Goal: Task Accomplishment & Management: Use online tool/utility

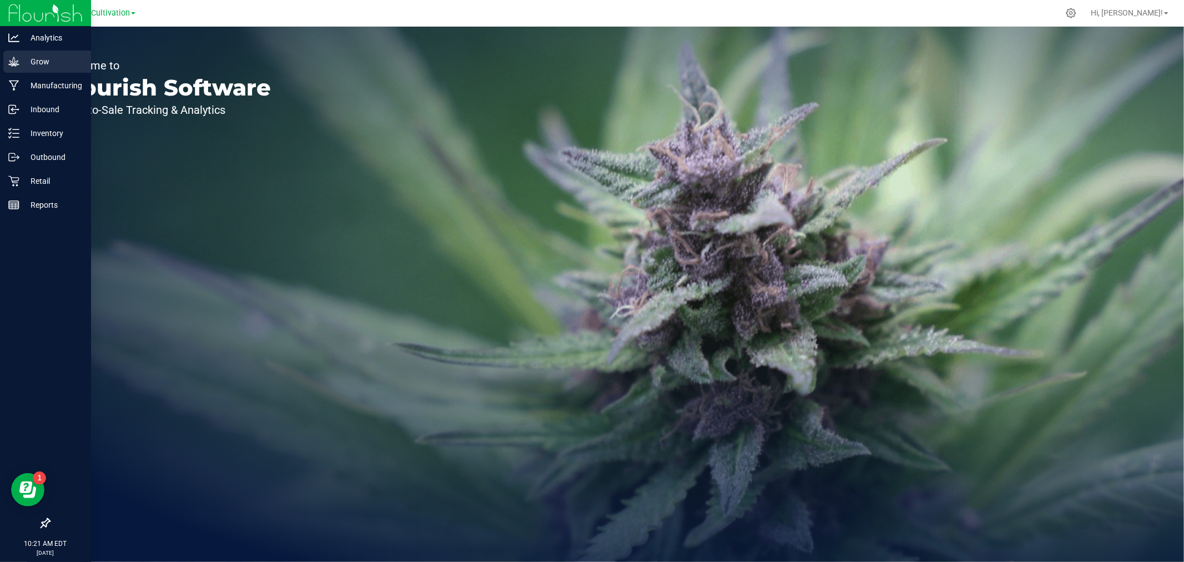
click at [42, 64] on p "Grow" at bounding box center [52, 61] width 67 height 13
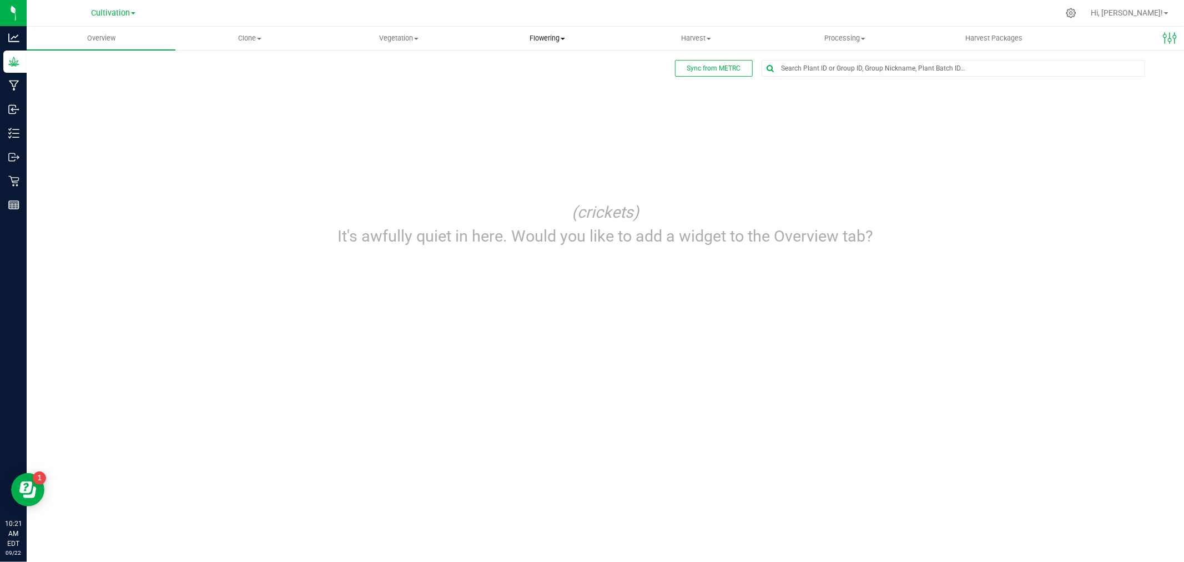
click at [555, 39] on span "Flowering" at bounding box center [548, 38] width 148 height 10
click at [514, 79] on span "Flowering groups" at bounding box center [519, 80] width 92 height 9
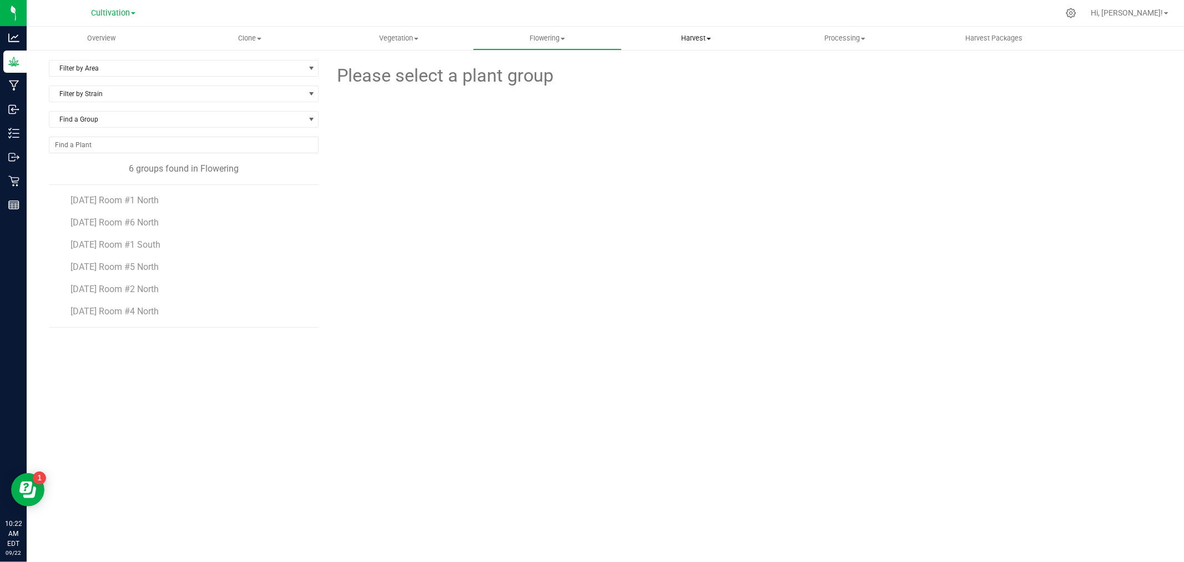
click at [695, 34] on span "Harvest" at bounding box center [696, 38] width 148 height 10
click at [654, 67] on span "Harvests" at bounding box center [653, 66] width 62 height 9
click at [87, 203] on span "[DATE]" at bounding box center [83, 200] width 26 height 11
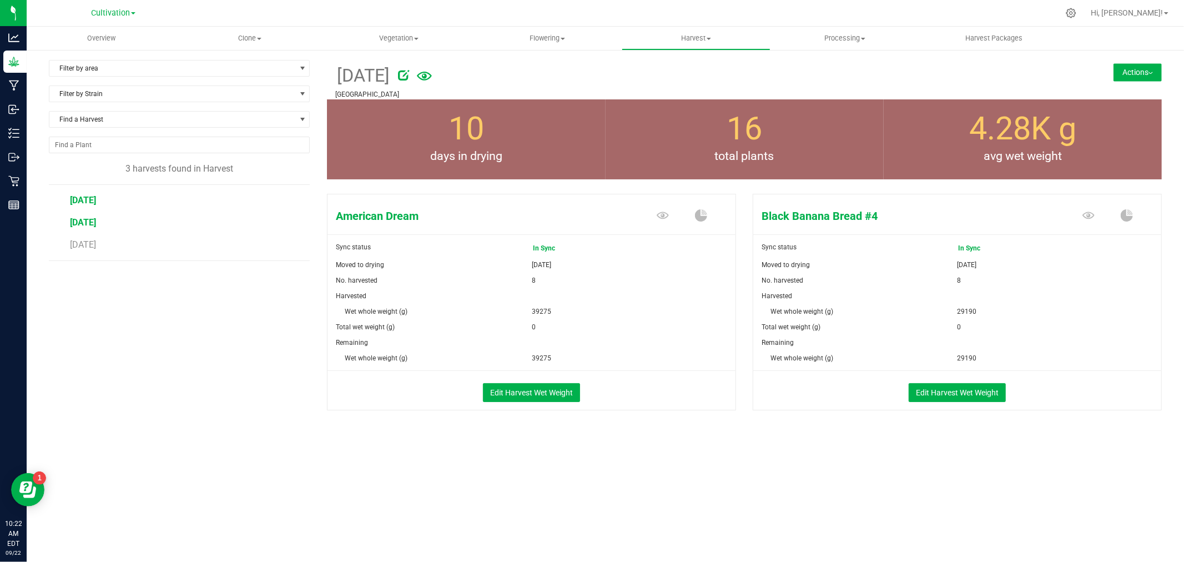
click at [89, 223] on span "[DATE]" at bounding box center [83, 222] width 26 height 11
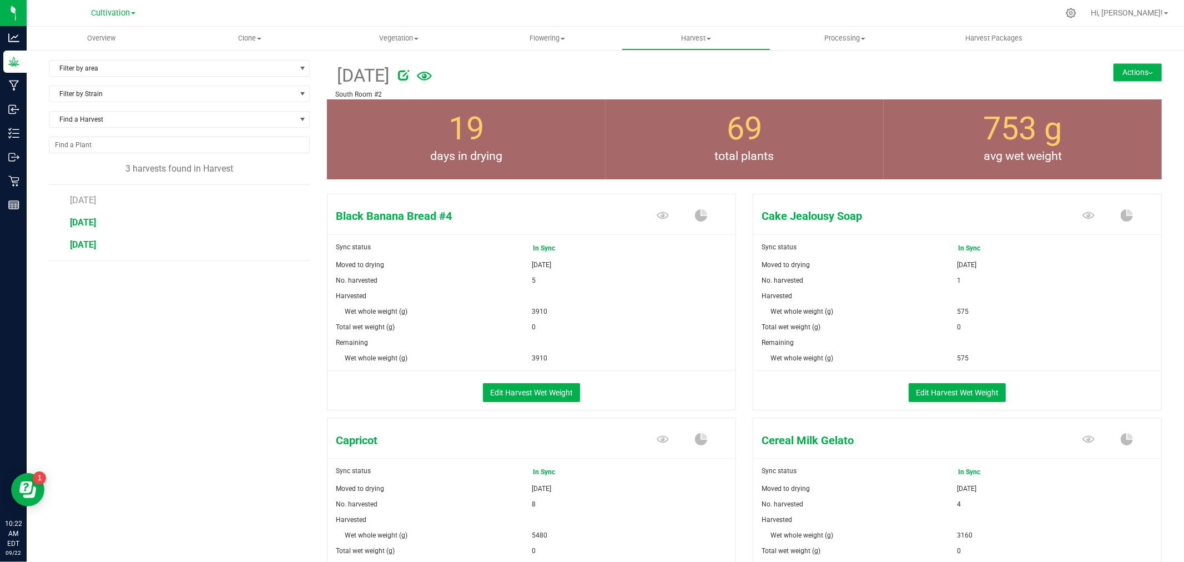
click at [84, 247] on span "[DATE]" at bounding box center [83, 244] width 26 height 11
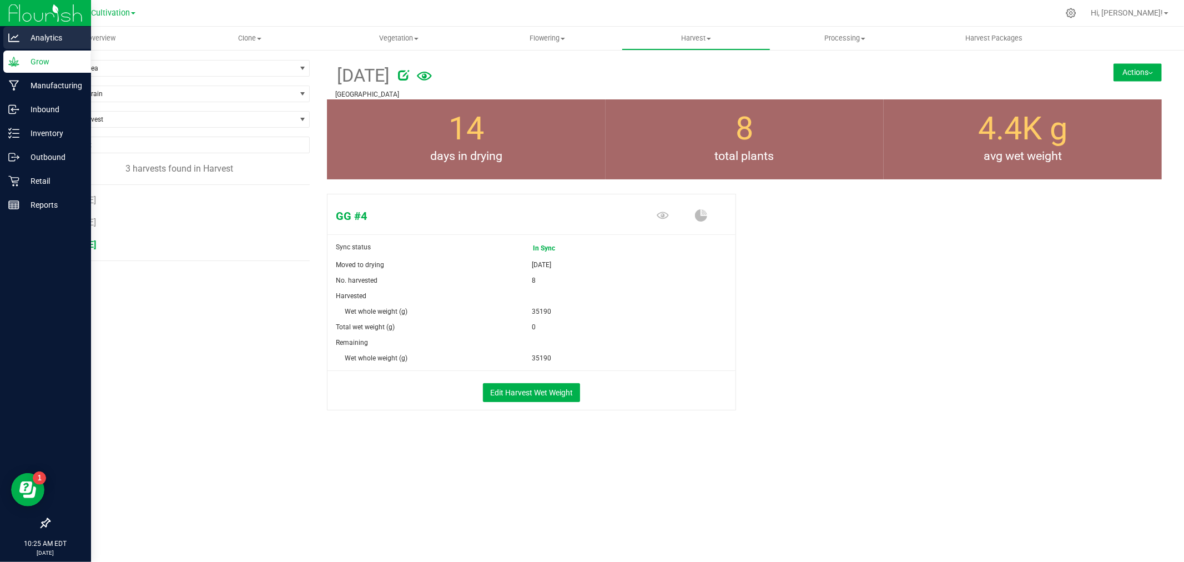
click at [47, 41] on p "Analytics" at bounding box center [52, 37] width 67 height 13
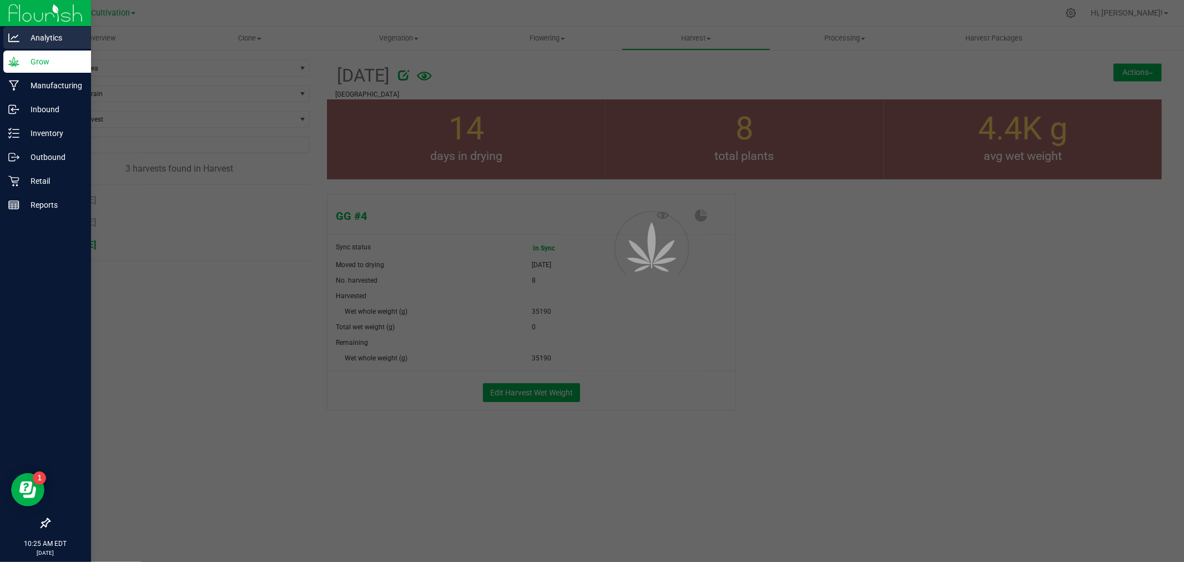
click at [47, 39] on p "Analytics" at bounding box center [52, 37] width 67 height 13
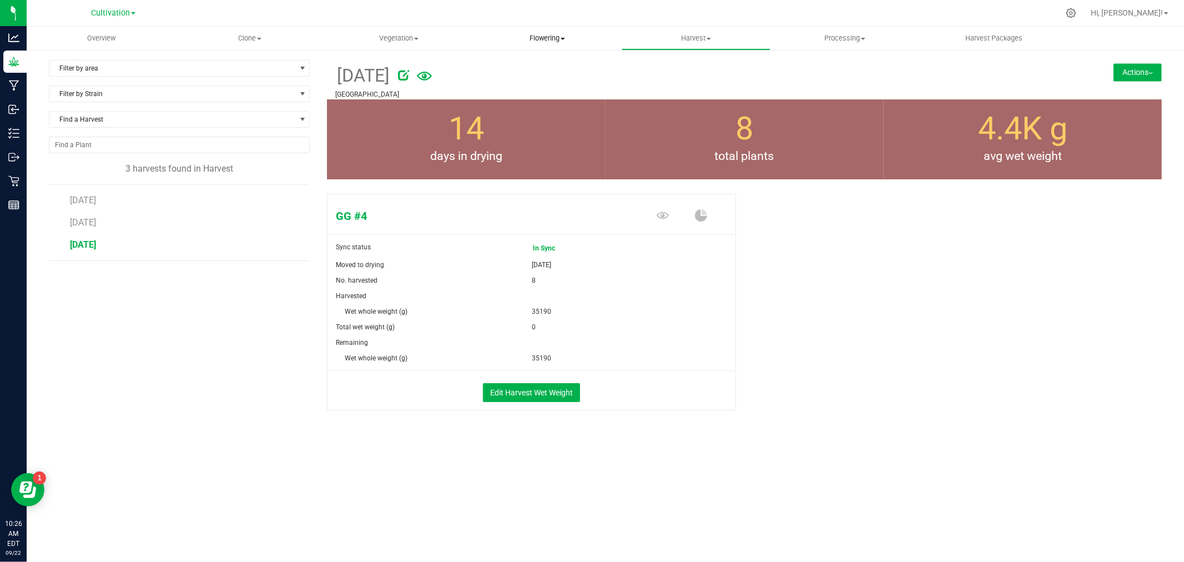
click at [542, 34] on span "Flowering" at bounding box center [548, 38] width 148 height 10
click at [511, 79] on span "Flowering groups" at bounding box center [519, 80] width 92 height 9
